Goal: Find specific page/section: Find specific page/section

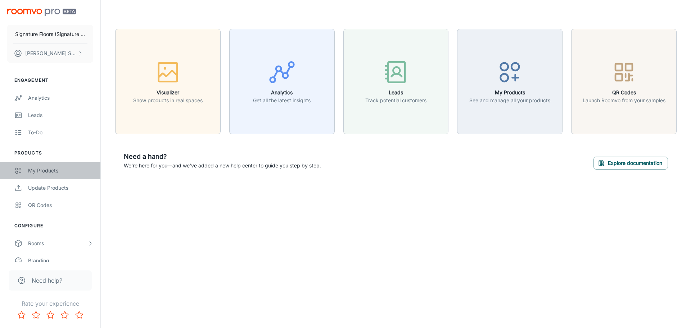
click at [42, 169] on div "My Products" at bounding box center [60, 171] width 65 height 8
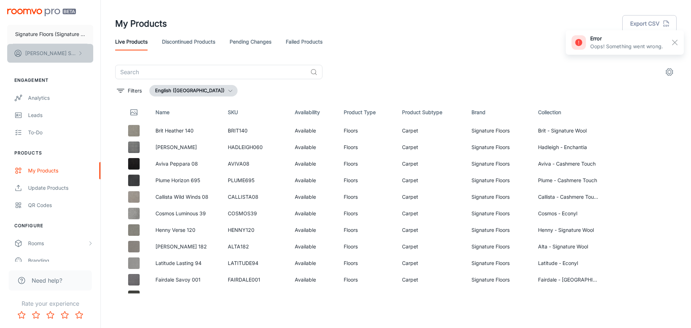
click at [75, 51] on button "[PERSON_NAME]" at bounding box center [50, 53] width 86 height 19
click at [75, 32] on div at bounding box center [345, 164] width 691 height 328
click at [75, 38] on button "Signature Floors (Signature Floor Coverings Pty Ltd)" at bounding box center [50, 34] width 86 height 19
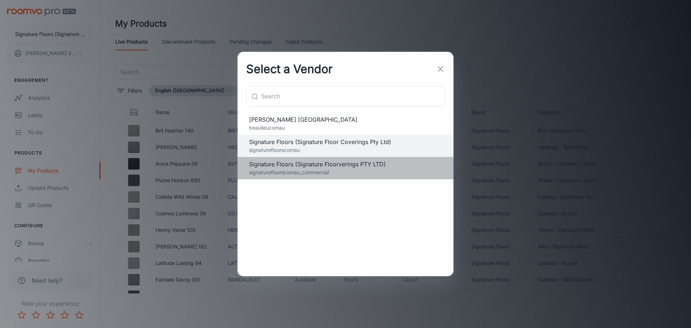
click at [371, 169] on p "signaturefloorscomau_commercial" at bounding box center [345, 172] width 193 height 8
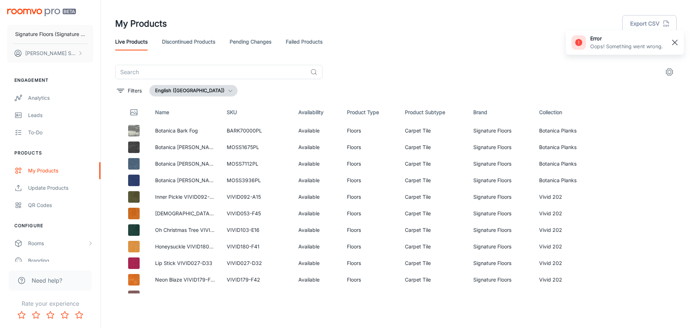
click at [677, 40] on line "button" at bounding box center [674, 42] width 5 height 5
click at [278, 73] on input "text" at bounding box center [211, 72] width 192 height 14
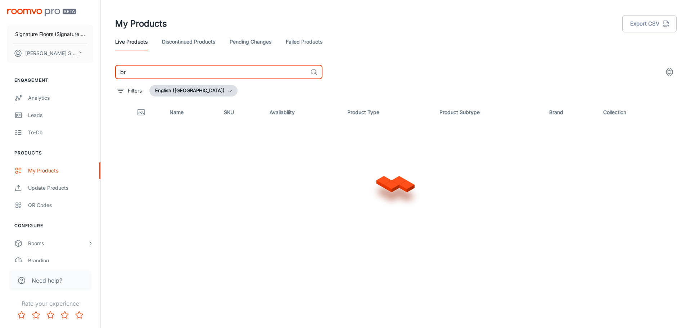
type input "b"
drag, startPoint x: 239, startPoint y: 72, endPoint x: 247, endPoint y: 55, distance: 18.5
click at [240, 60] on div "My Products Export CSV Live Products Discontinued Products Pending Changes Fail…" at bounding box center [396, 146] width 579 height 293
type input "thread"
click at [256, 32] on div "My Products Export CSV" at bounding box center [396, 23] width 562 height 19
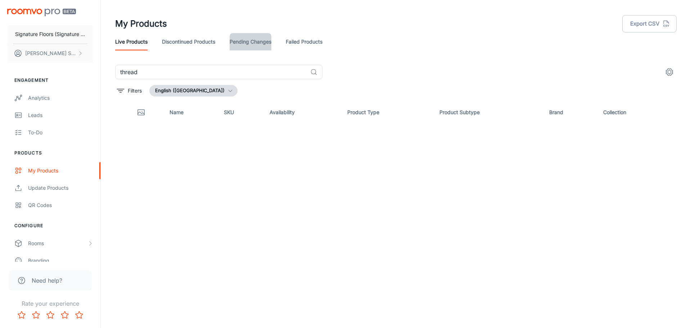
click at [258, 44] on link "Pending Changes" at bounding box center [251, 41] width 42 height 17
